Goal: Find specific page/section: Find specific page/section

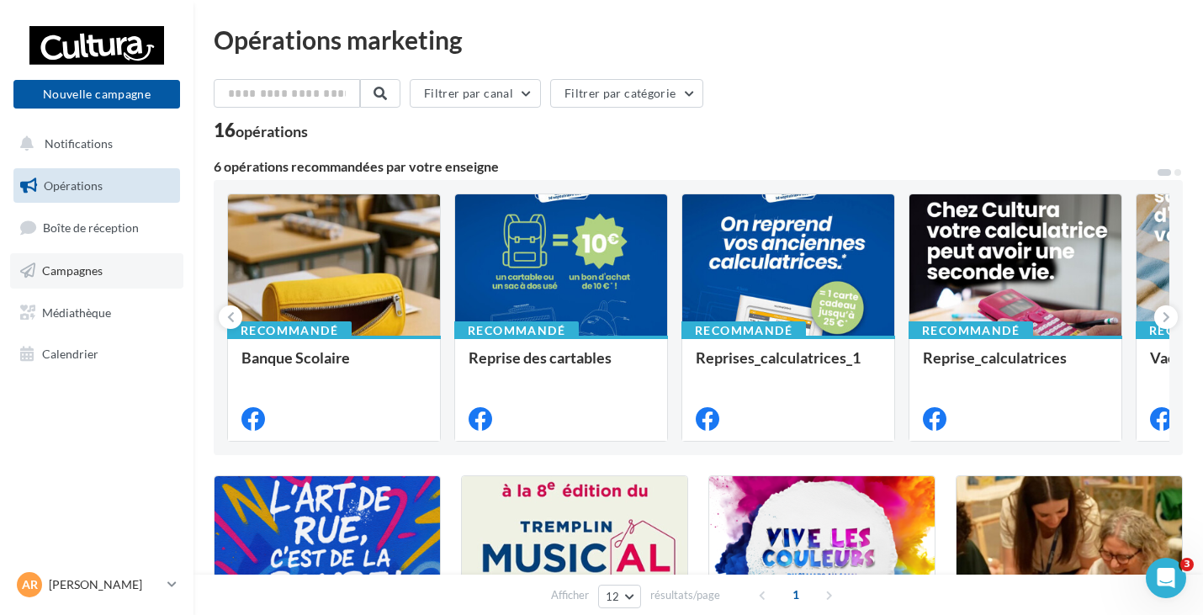
click at [93, 277] on span "Campagnes" at bounding box center [72, 270] width 61 height 14
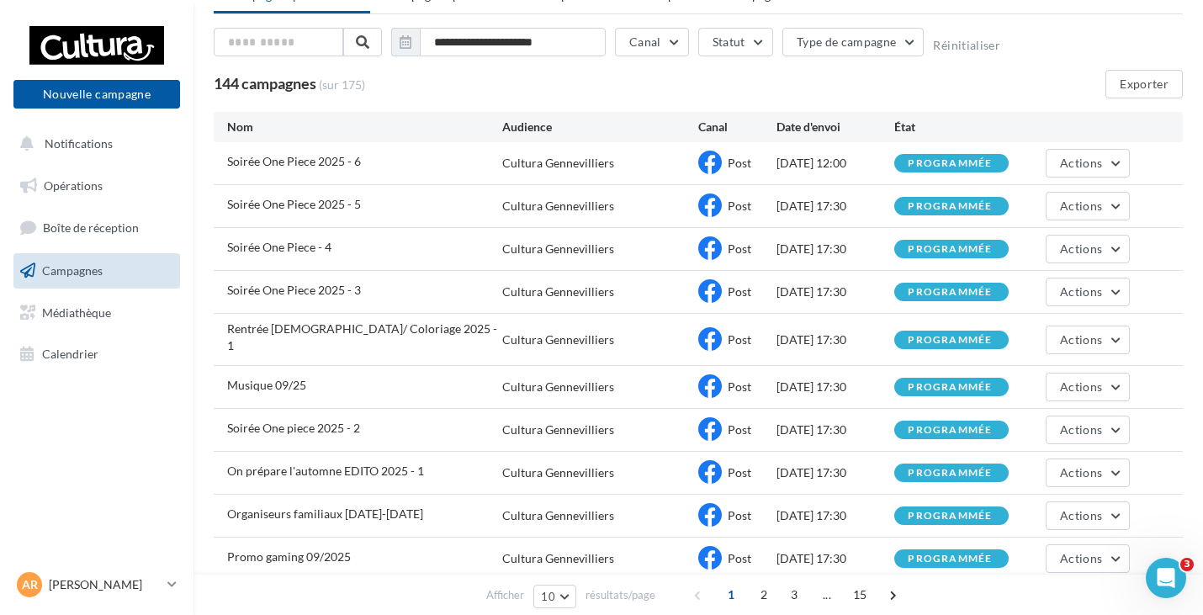
scroll to position [153, 0]
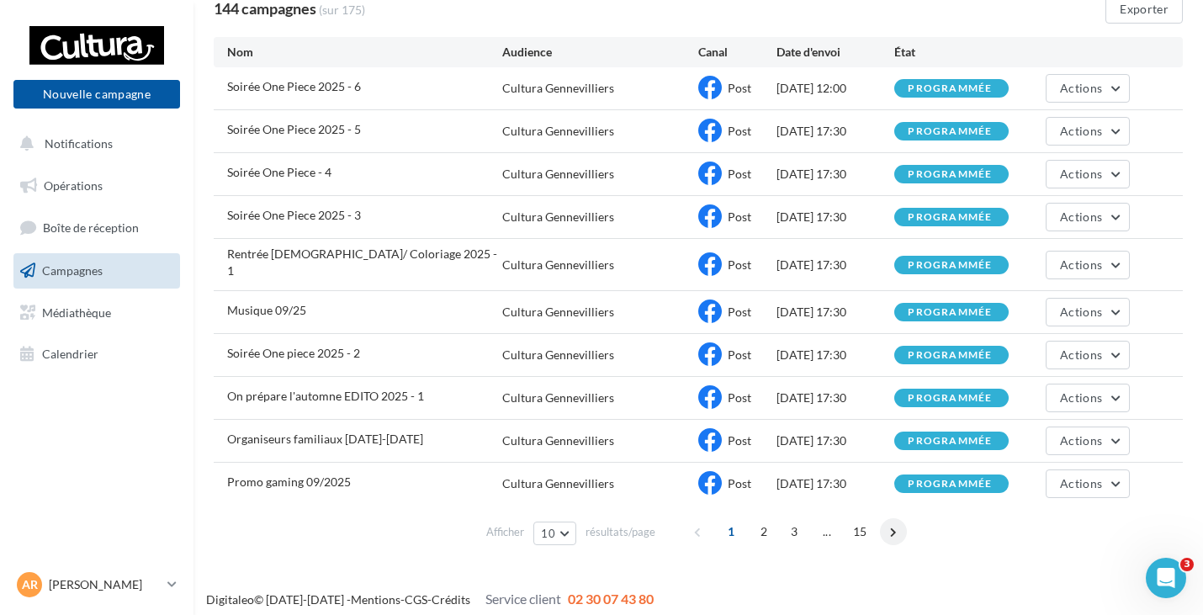
click at [889, 523] on span at bounding box center [893, 531] width 27 height 27
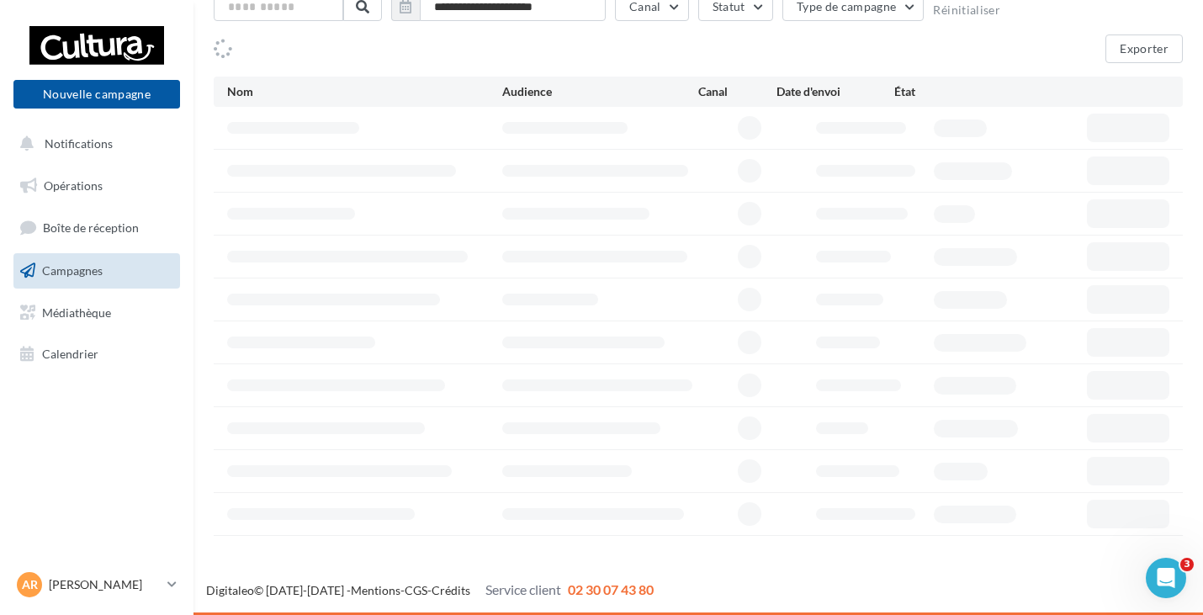
scroll to position [152, 0]
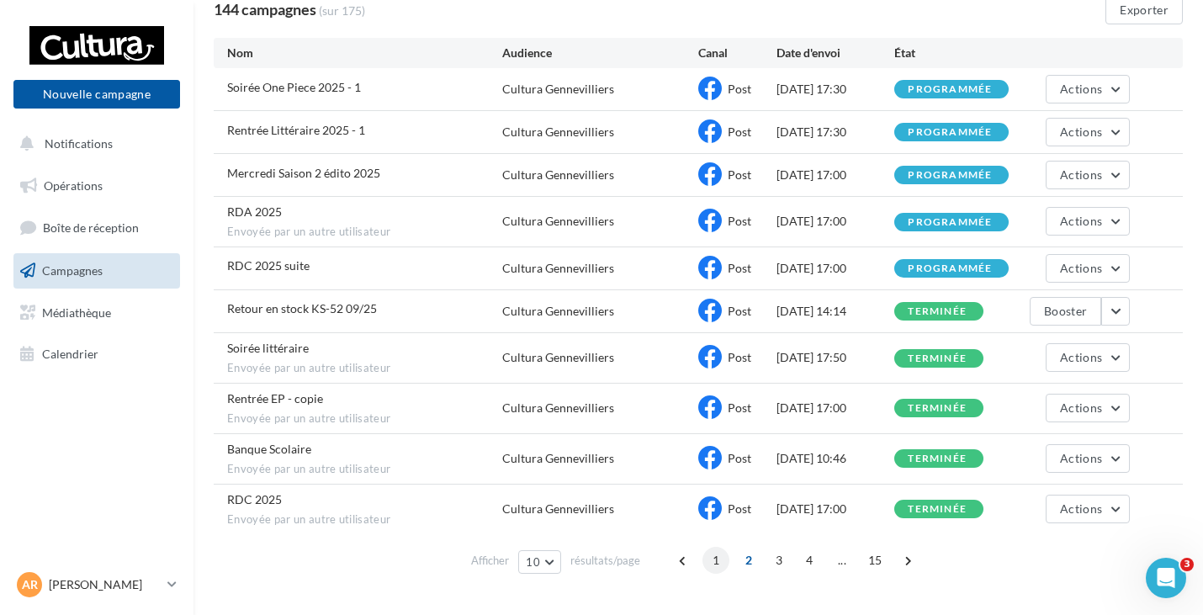
click at [711, 562] on span "1" at bounding box center [716, 560] width 27 height 27
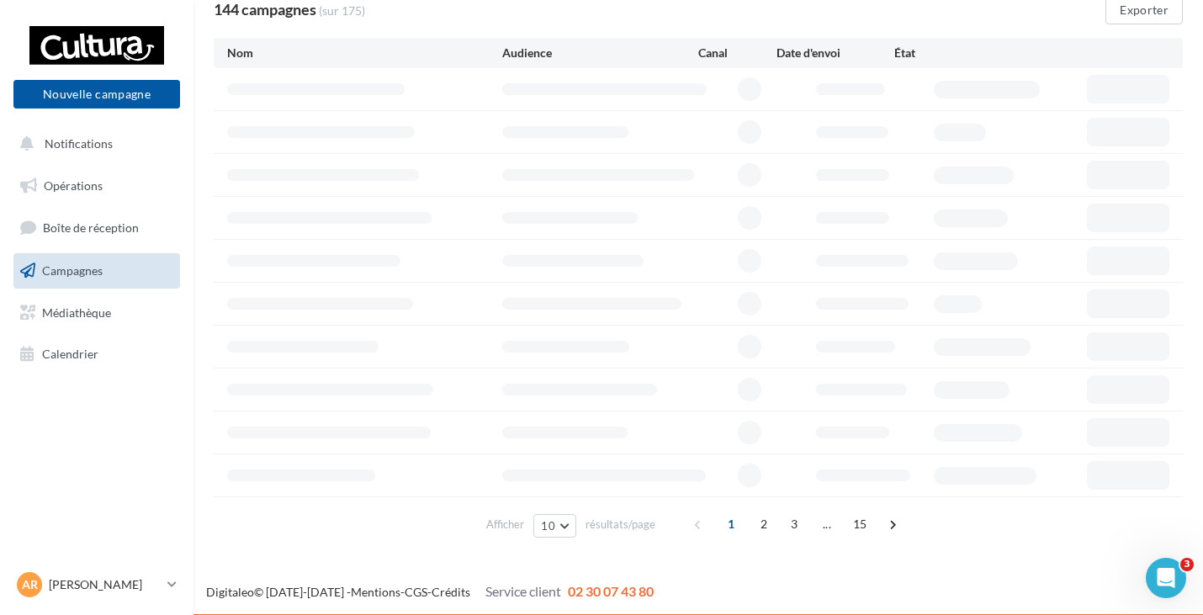
scroll to position [151, 0]
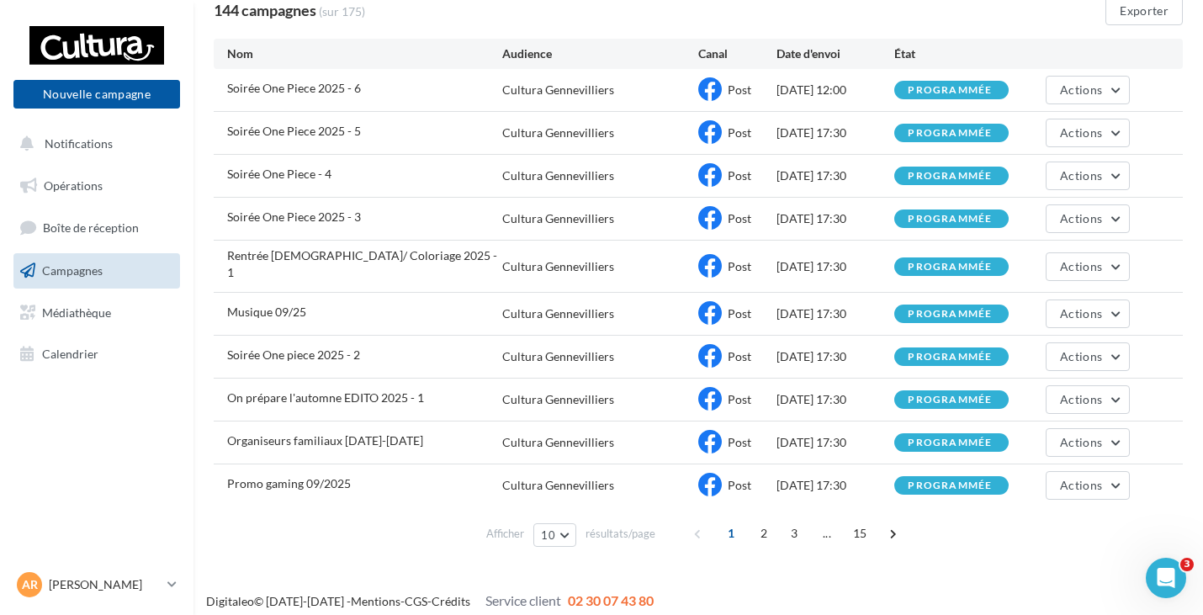
click at [799, 579] on div "Digitaleo © [DATE]-[DATE] - Mentions - CGS - Crédits Service client 02 30 07 43…" at bounding box center [601, 602] width 1203 height 47
